Goal: Information Seeking & Learning: Find specific page/section

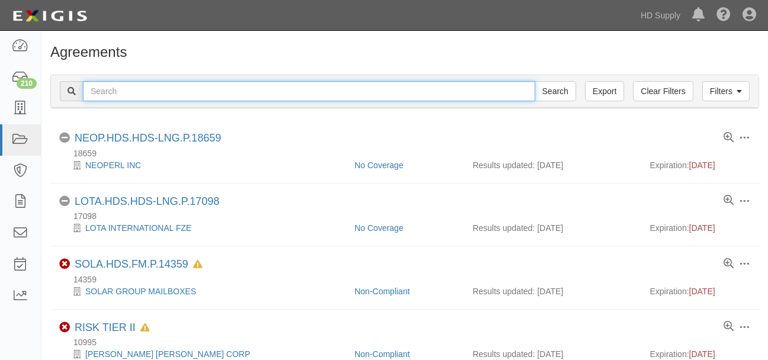
drag, startPoint x: 160, startPoint y: 91, endPoint x: 165, endPoint y: 88, distance: 6.1
click at [160, 91] on input "text" at bounding box center [309, 91] width 452 height 20
type input "sherlock"
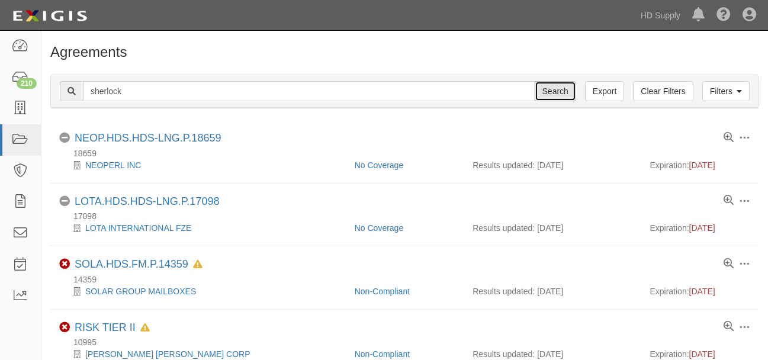
click at [555, 89] on input "Search" at bounding box center [555, 91] width 41 height 20
